Goal: Task Accomplishment & Management: Manage account settings

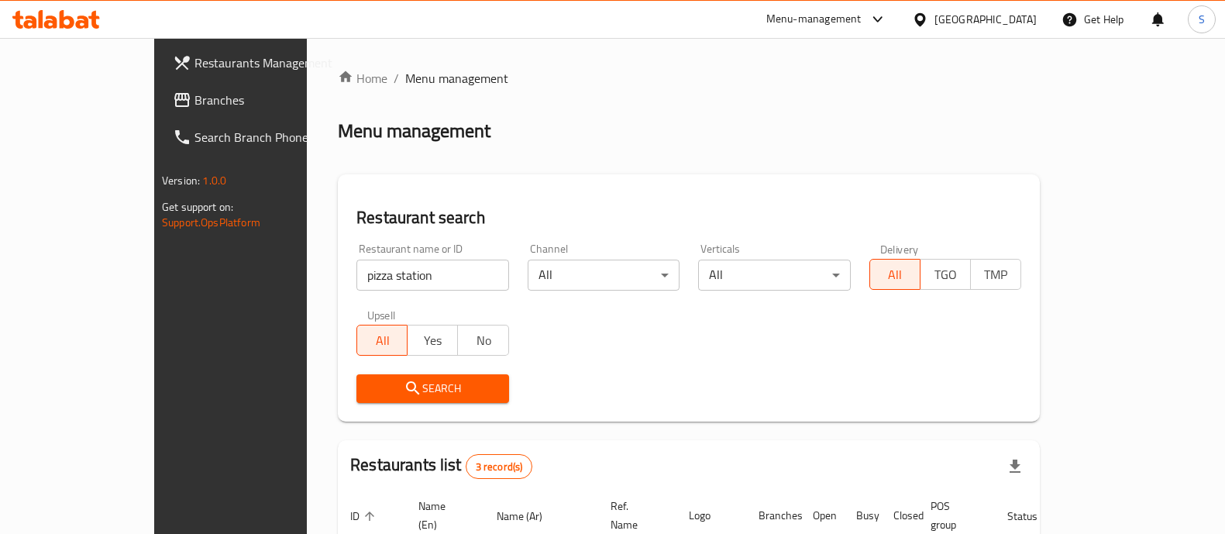
scroll to position [107, 0]
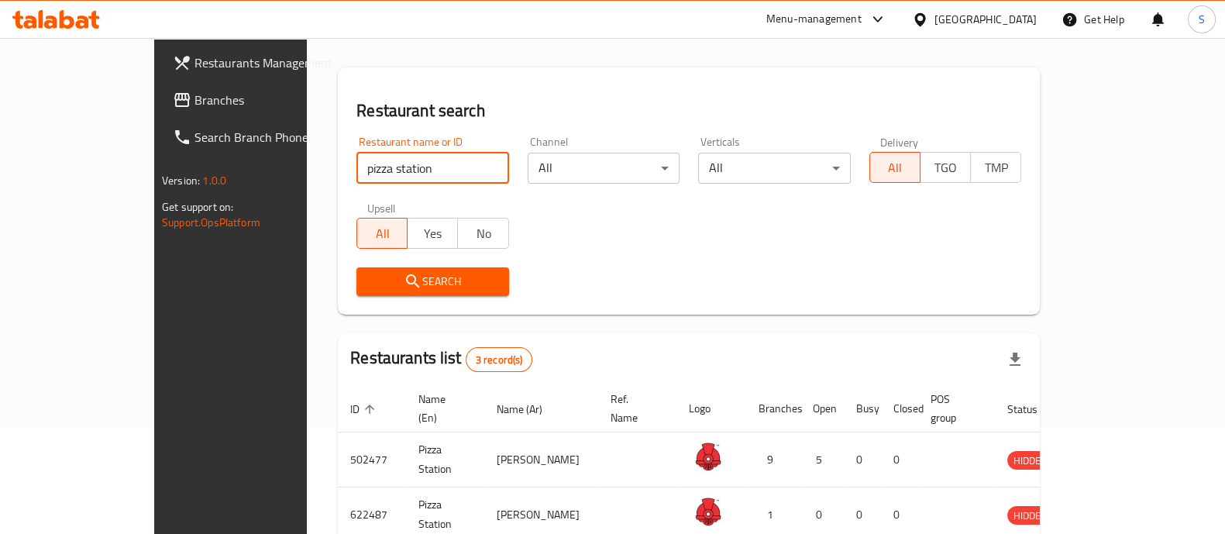
click at [435, 163] on input "pizza station" at bounding box center [432, 168] width 152 height 31
click at [454, 170] on input "pizza station" at bounding box center [432, 168] width 152 height 31
type input "koffee kulture"
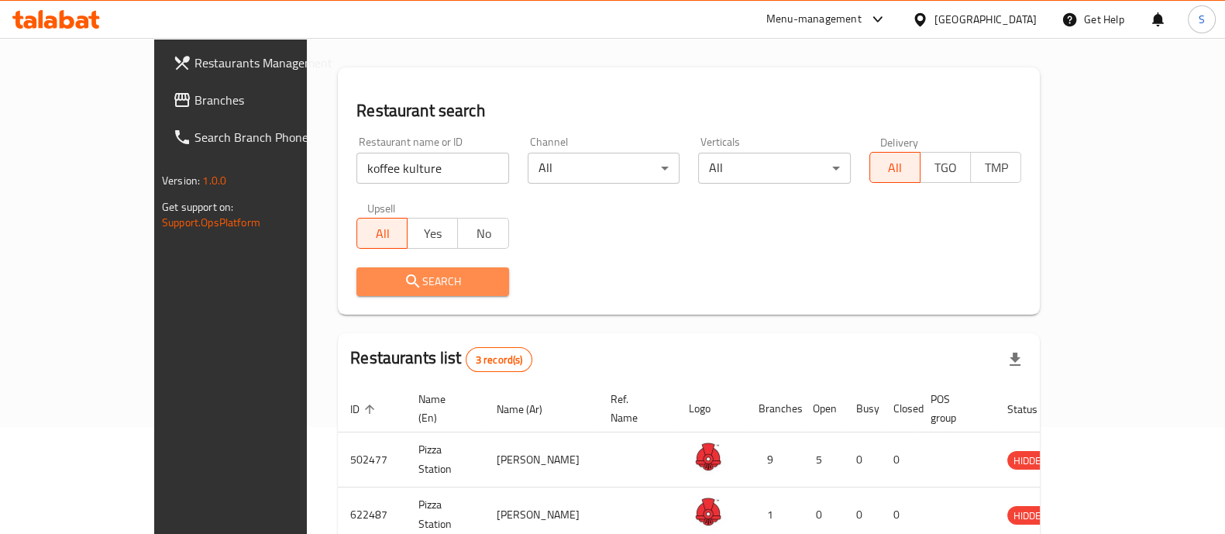
click at [385, 272] on span "Search" at bounding box center [432, 281] width 127 height 19
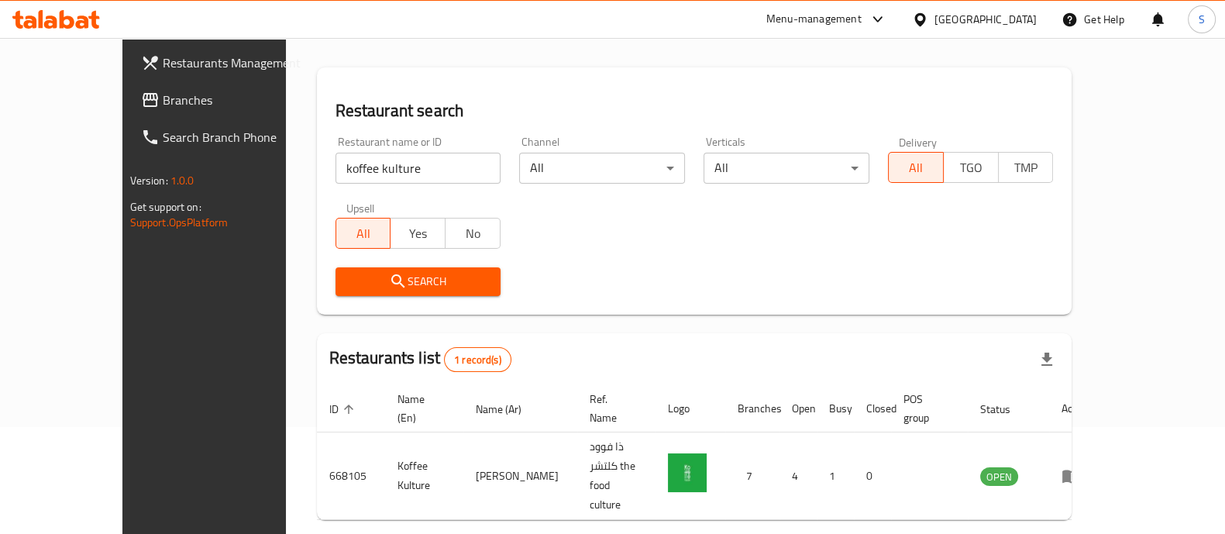
click at [335, 169] on input "koffee kulture" at bounding box center [418, 168] width 166 height 31
click at [163, 57] on span "Restaurants Management" at bounding box center [239, 62] width 152 height 19
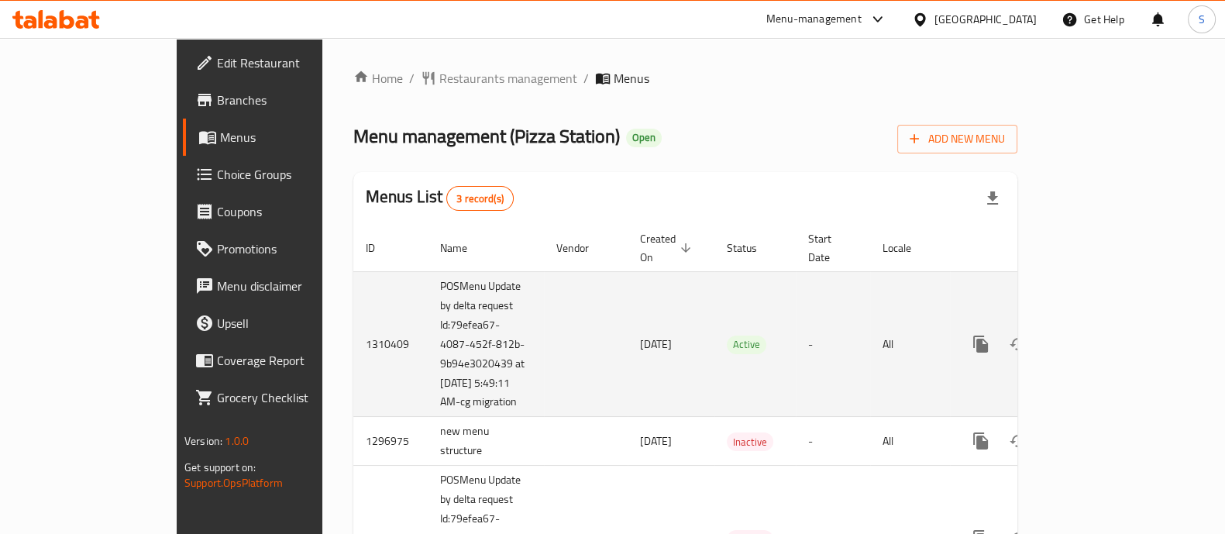
click at [1102, 335] on icon "enhanced table" at bounding box center [1092, 344] width 19 height 19
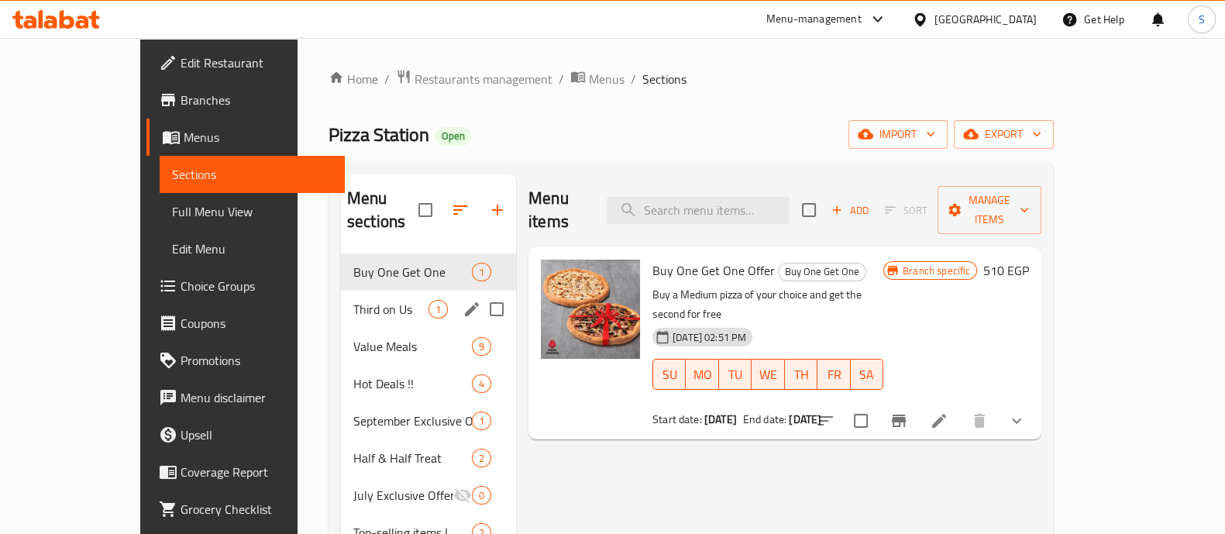
click at [363, 290] on div "Third on Us 1" at bounding box center [428, 308] width 175 height 37
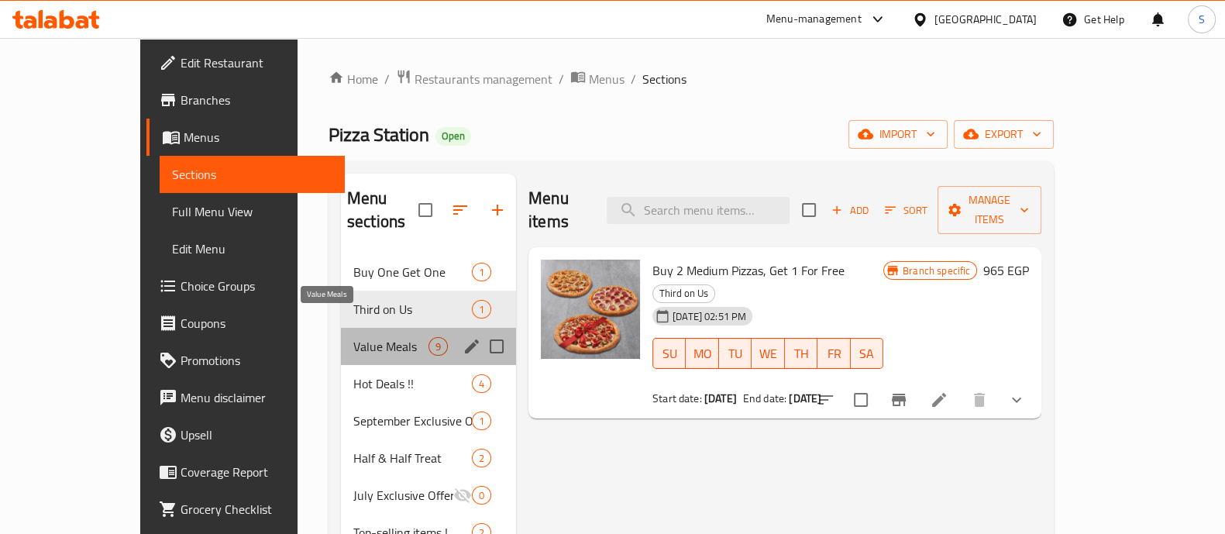
click at [353, 337] on span "Value Meals" at bounding box center [390, 346] width 75 height 19
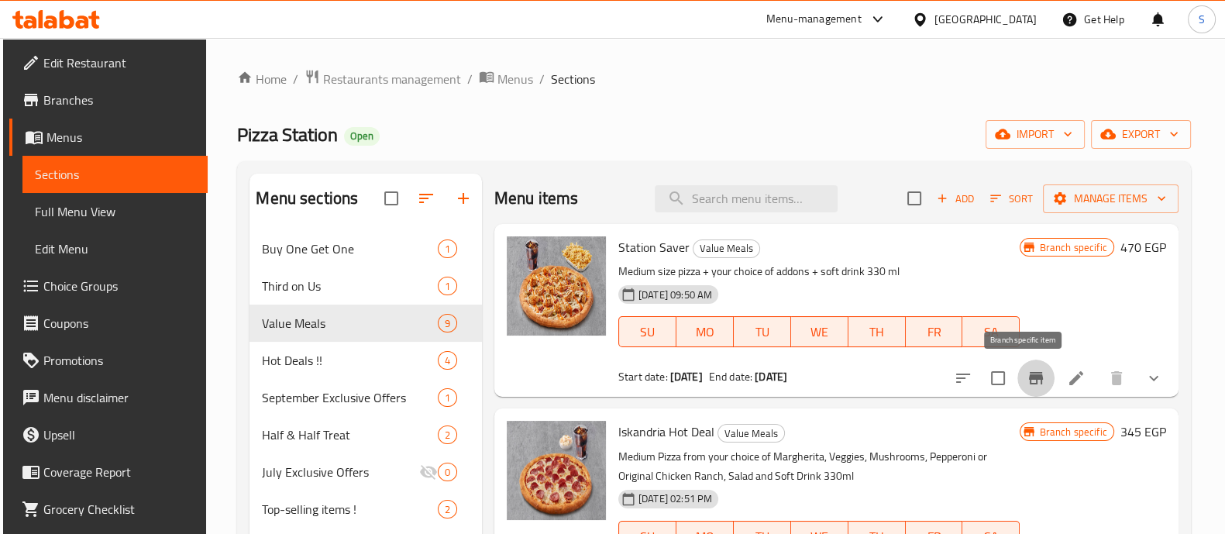
click at [1033, 376] on icon "Branch-specific-item" at bounding box center [1035, 378] width 19 height 19
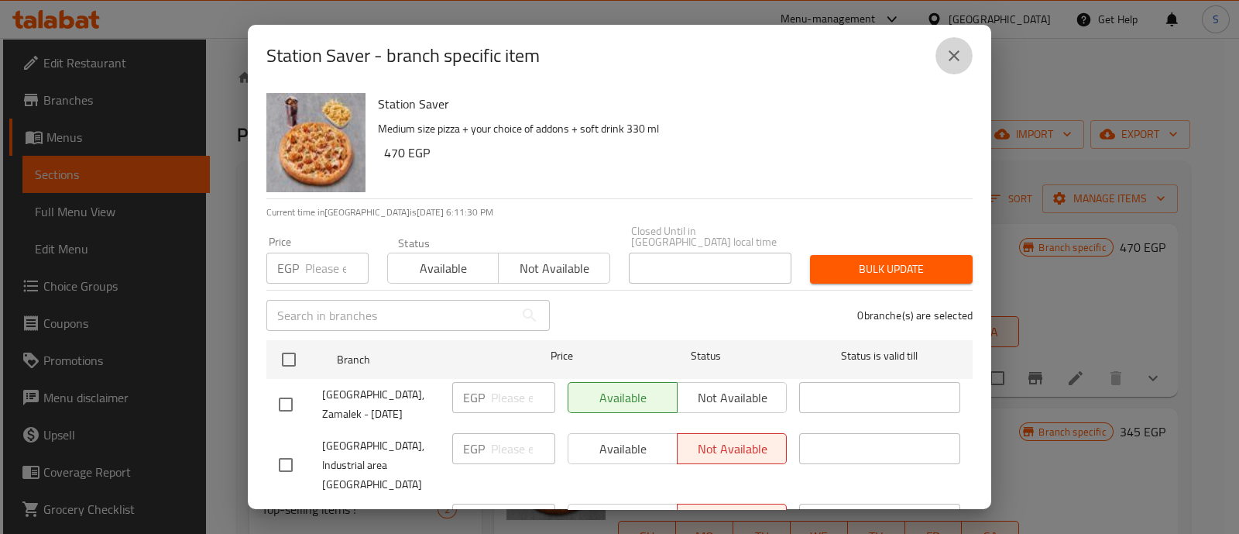
click at [947, 40] on button "close" at bounding box center [954, 55] width 37 height 37
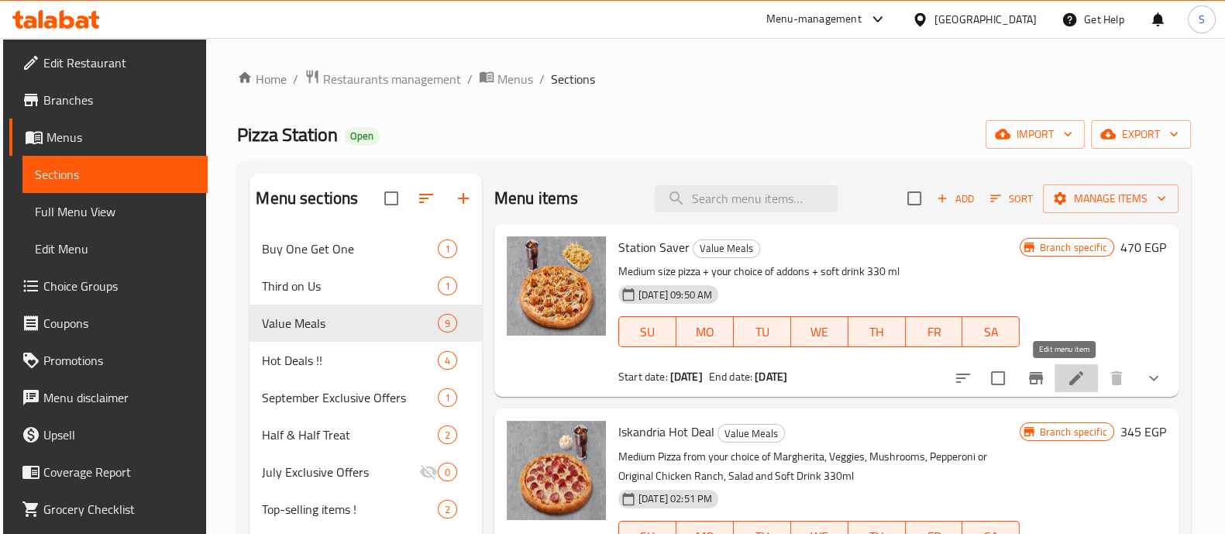
click at [1067, 370] on icon at bounding box center [1076, 378] width 19 height 19
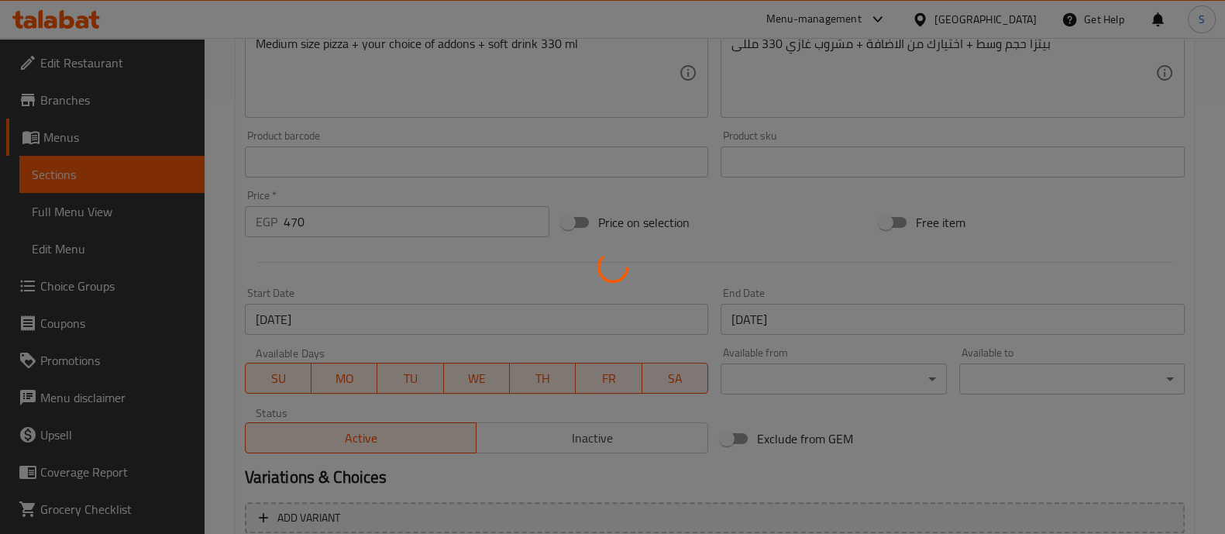
type input "إضافة: (اختياري)"
type input "0"
type input "1"
type input "[PERSON_NAME]"
type input "1"
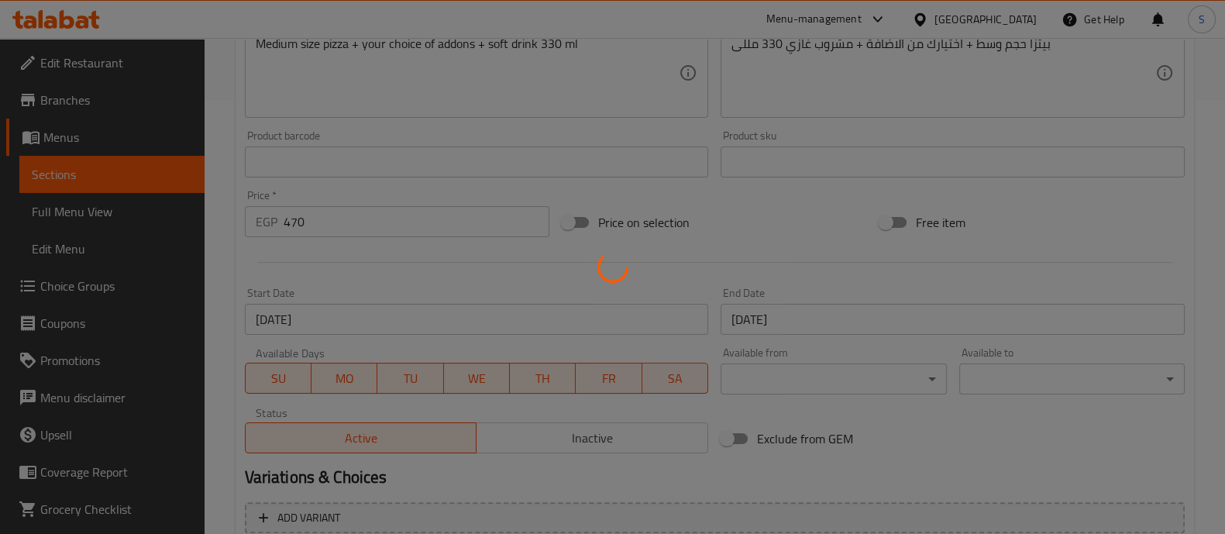
type input "1"
type input "المشروب"
type input "1"
type input "اكسترا للبيتزا الوسط"
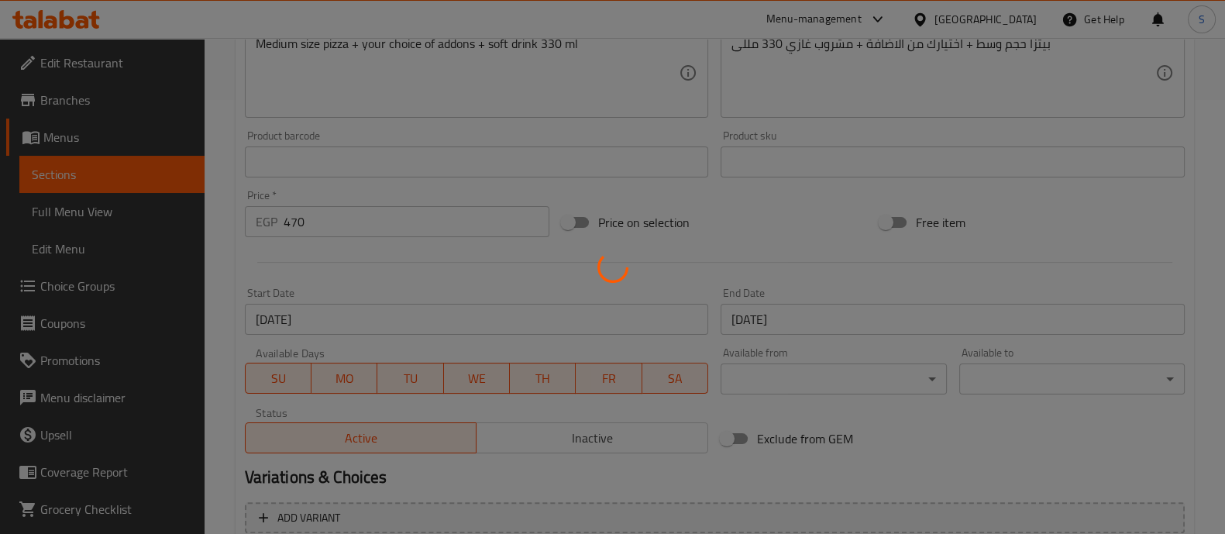
type input "0"
type input "الاطراف"
type input "1"
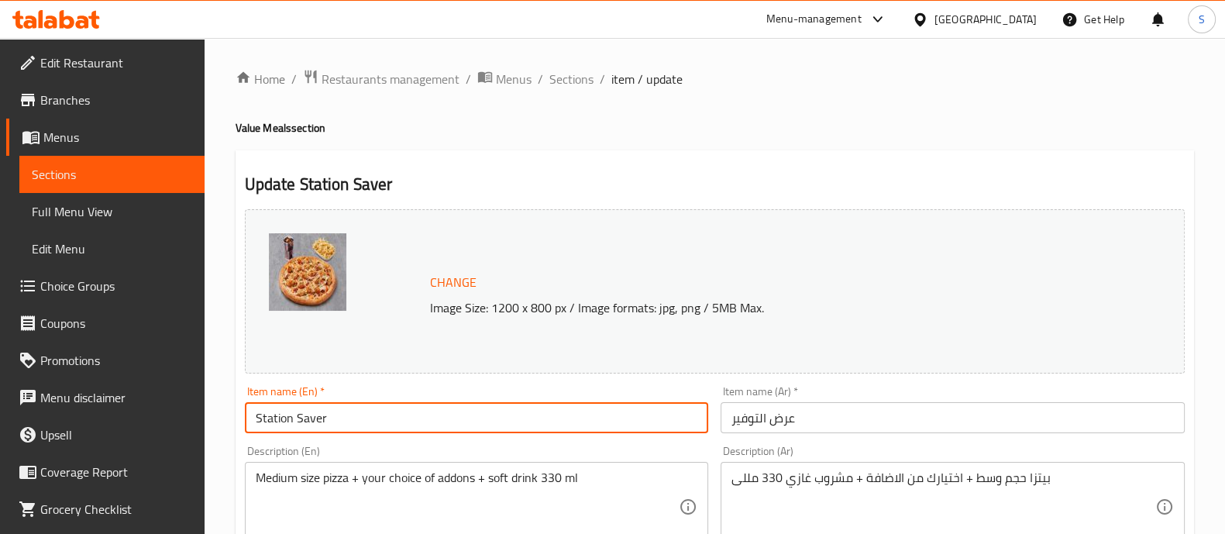
click at [320, 426] on input "Station Saver" at bounding box center [477, 417] width 464 height 31
